Goal: Information Seeking & Learning: Learn about a topic

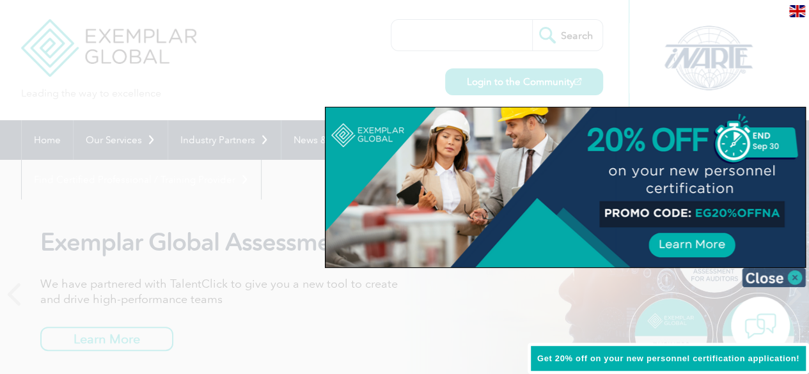
click at [756, 276] on img at bounding box center [774, 277] width 64 height 19
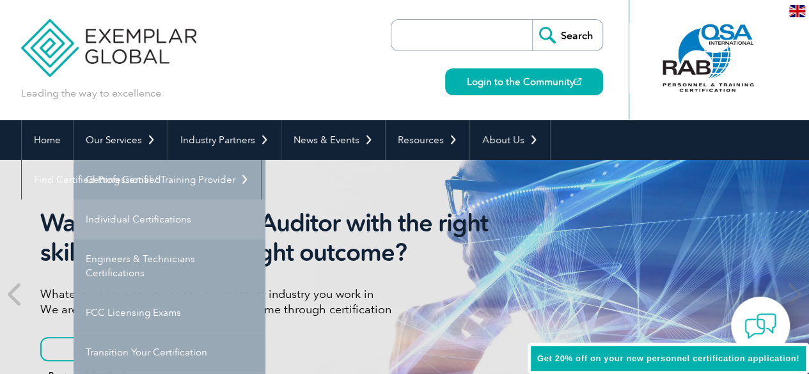
click at [121, 218] on link "Individual Certifications" at bounding box center [170, 219] width 192 height 40
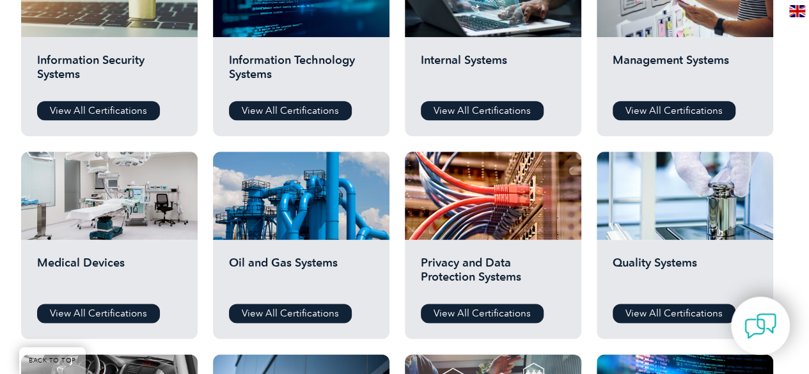
scroll to position [742, 0]
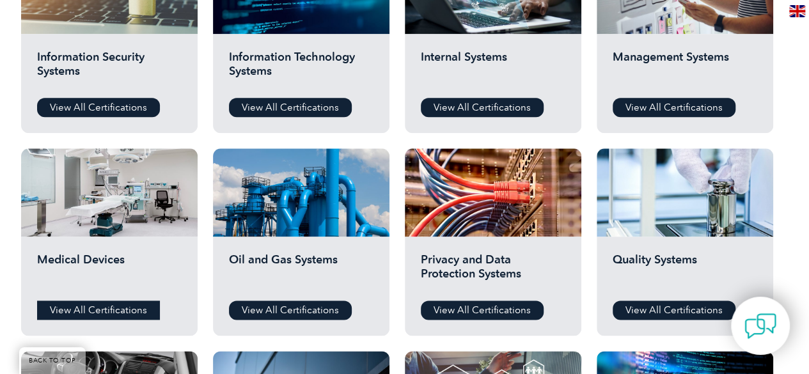
click at [108, 311] on link "View All Certifications" at bounding box center [98, 310] width 123 height 19
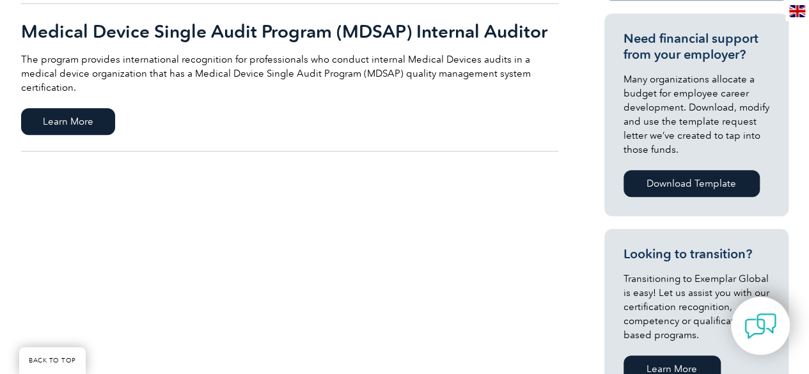
scroll to position [367, 0]
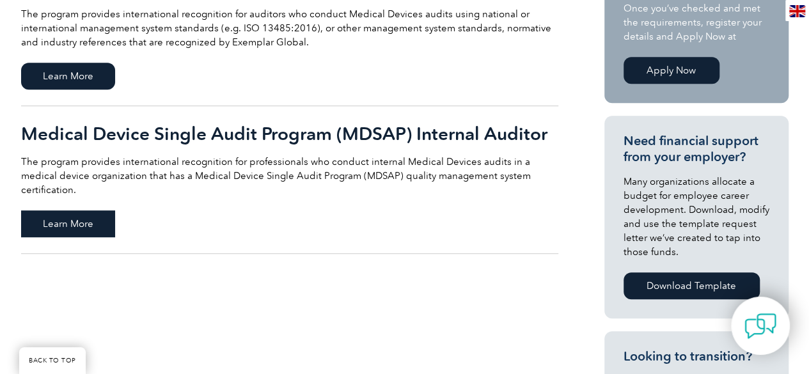
click at [97, 210] on span "Learn More" at bounding box center [68, 223] width 94 height 27
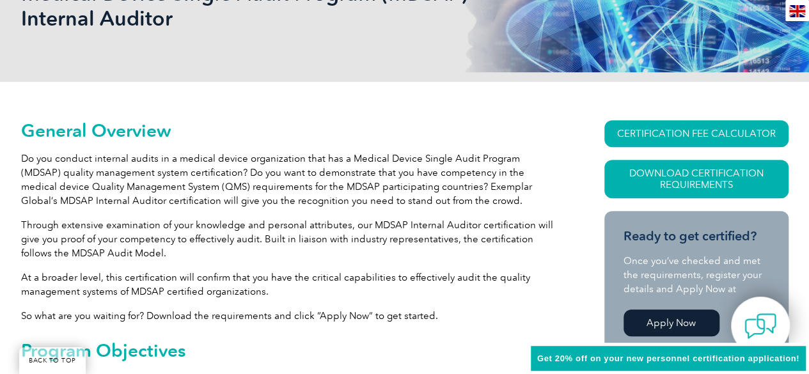
scroll to position [256, 0]
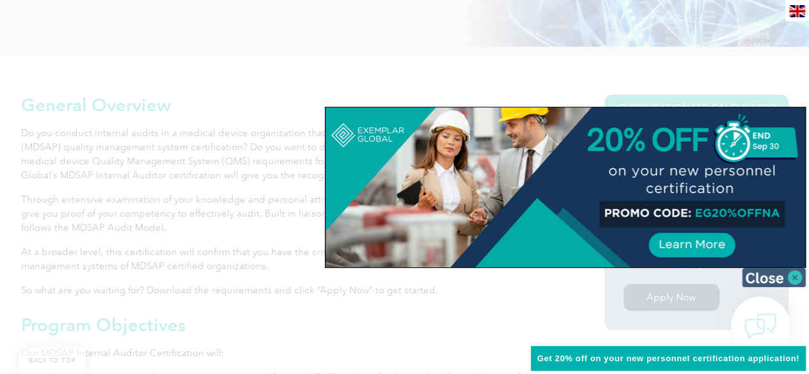
click at [764, 268] on img at bounding box center [774, 277] width 64 height 19
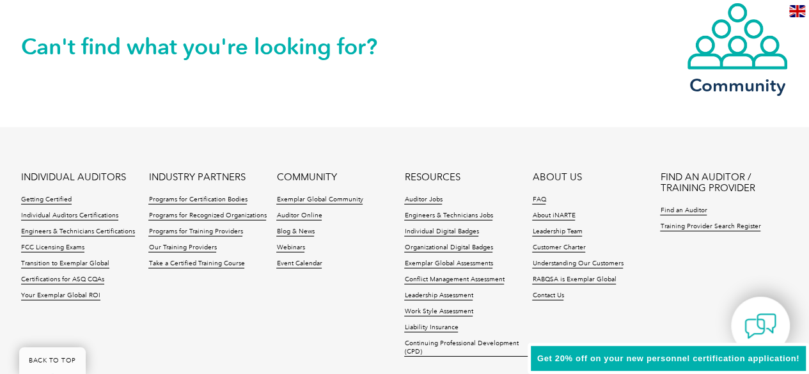
scroll to position [1833, 0]
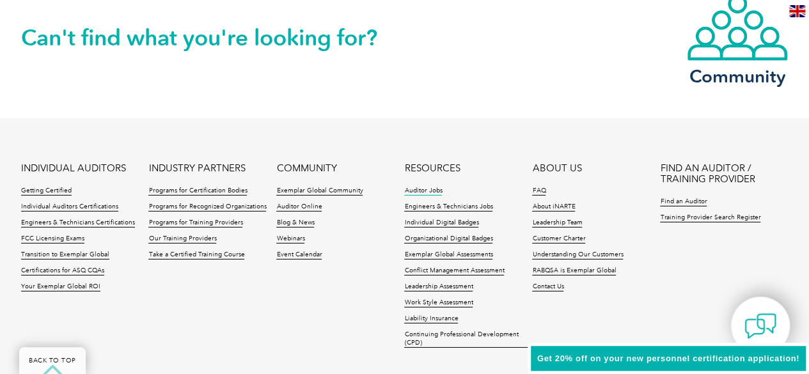
click at [426, 189] on link "Auditor Jobs" at bounding box center [423, 191] width 38 height 9
